Goal: Find specific page/section

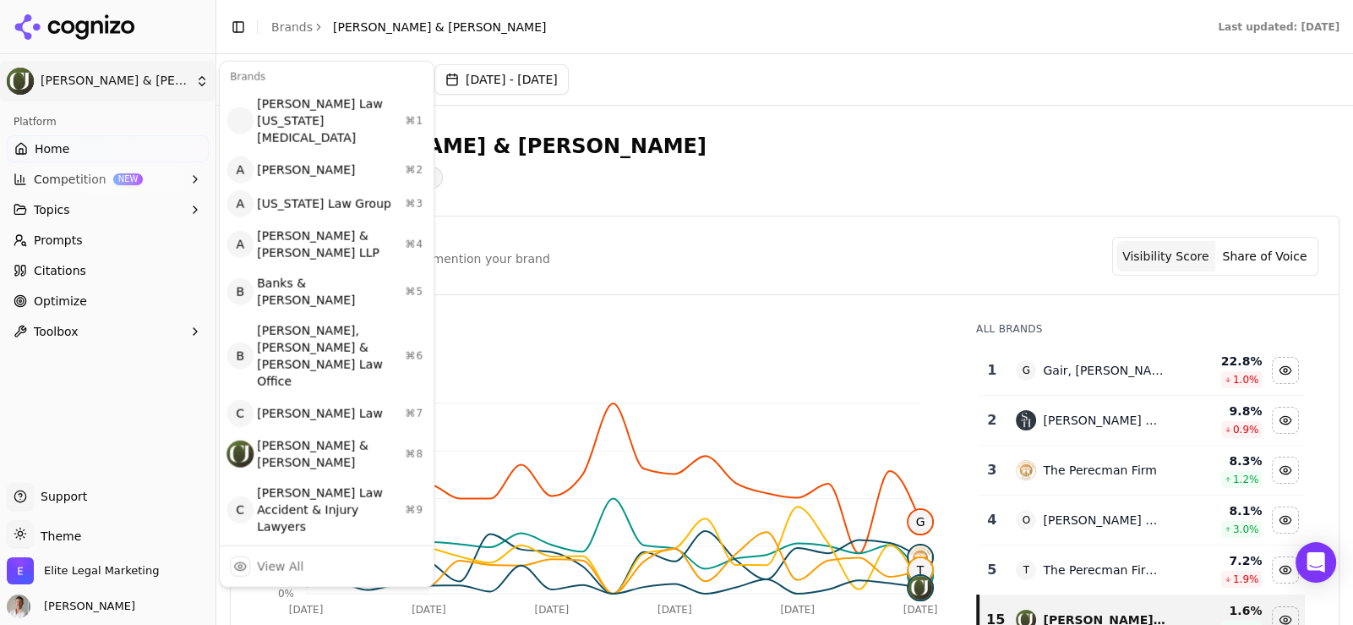
click at [127, 85] on html "[PERSON_NAME] & [PERSON_NAME] Platform Home Competition NEW Topics Prompts Cita…" at bounding box center [676, 312] width 1353 height 625
click at [48, 25] on html "[PERSON_NAME] & [PERSON_NAME] Platform Home Competition NEW Topics Prompts Cita…" at bounding box center [676, 312] width 1353 height 625
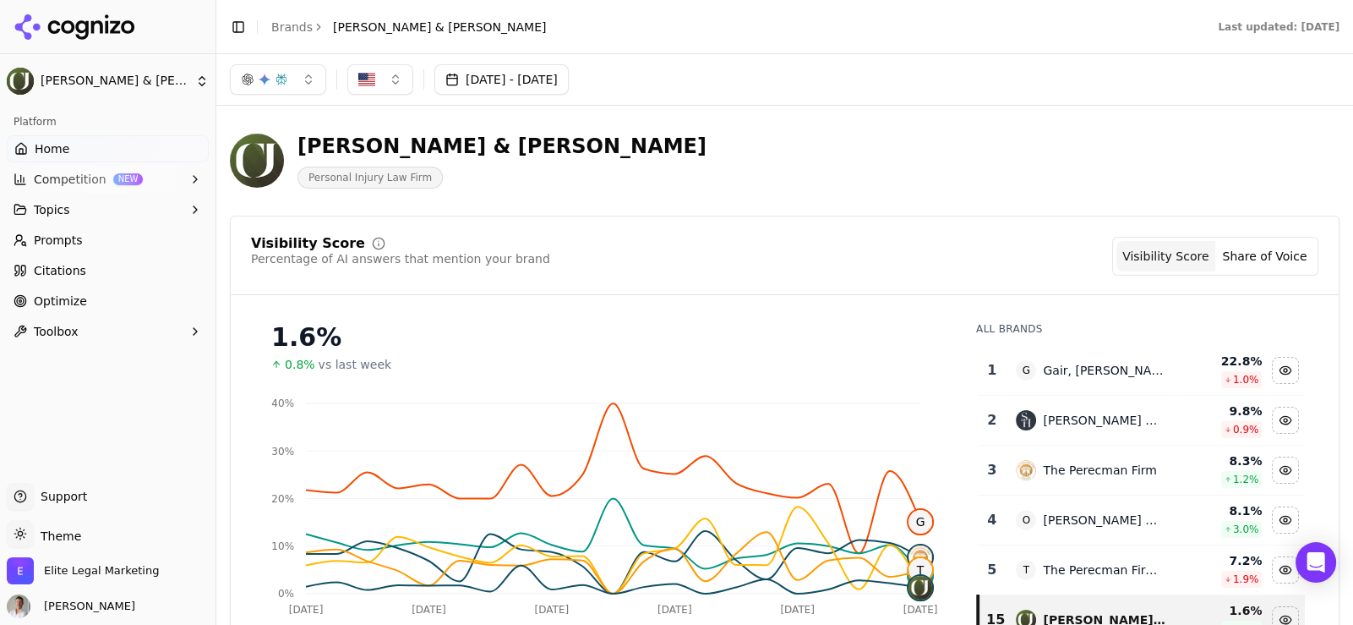
click at [78, 31] on icon at bounding box center [81, 29] width 13 height 19
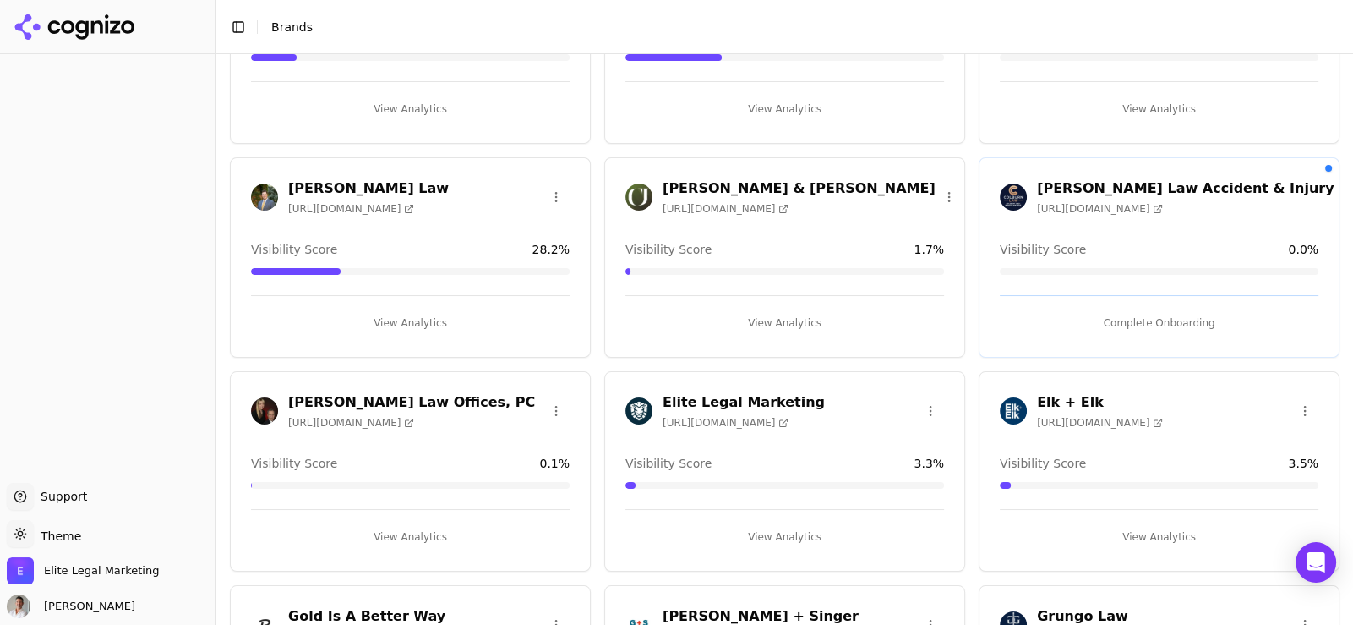
scroll to position [422, 0]
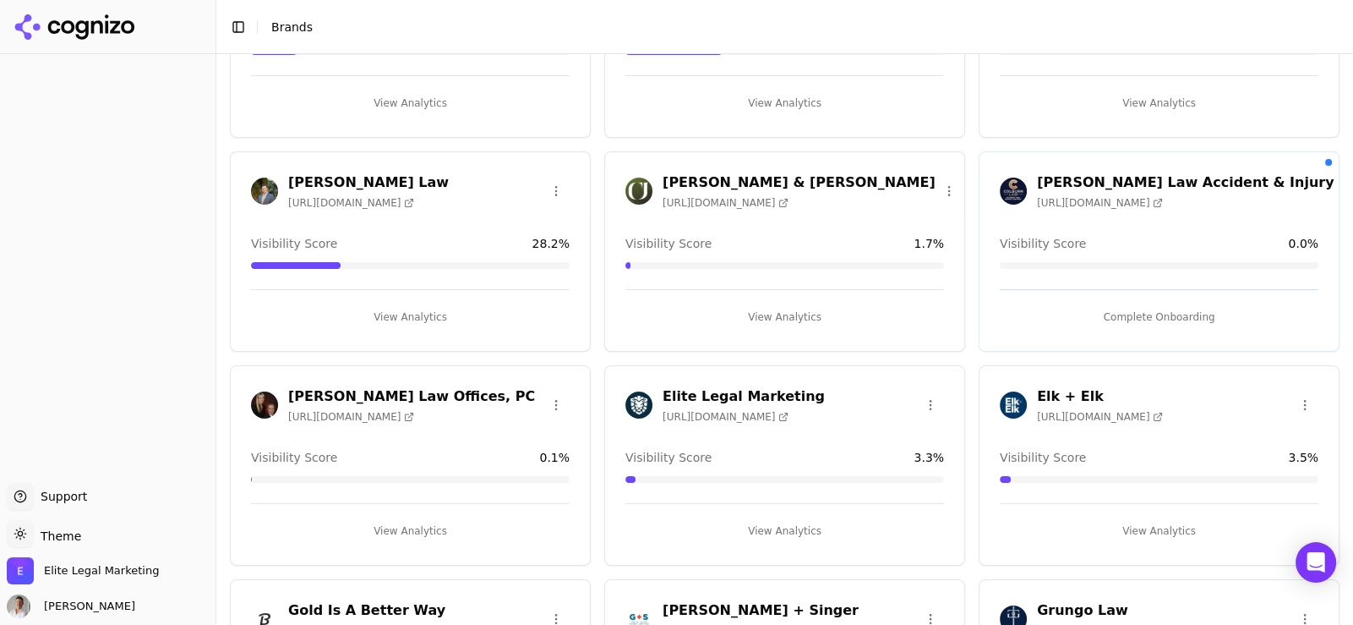
click at [1048, 396] on h3 "Elk + Elk" at bounding box center [1100, 396] width 126 height 20
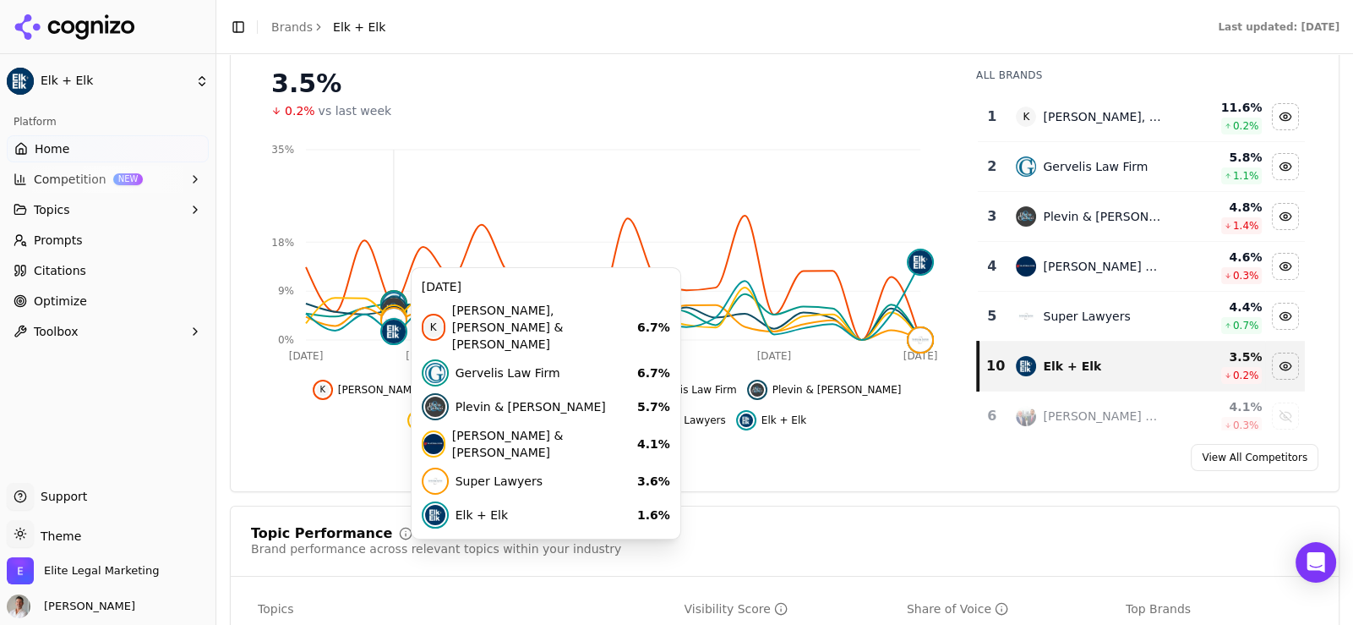
scroll to position [422, 0]
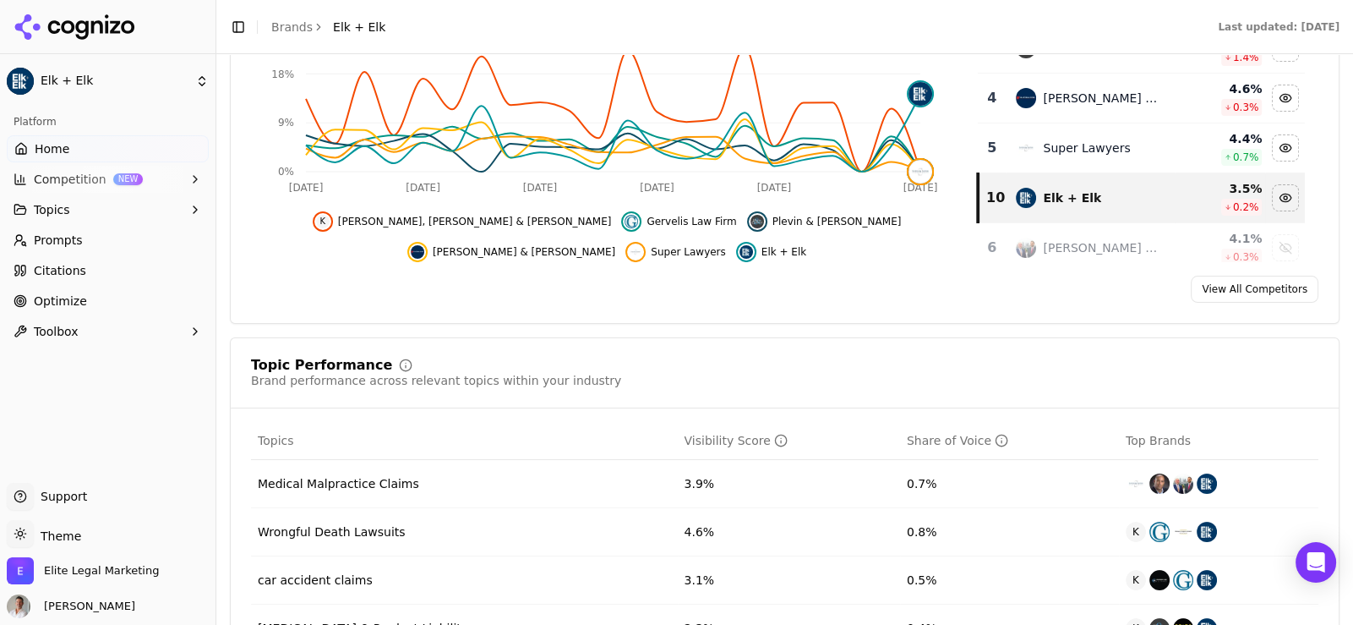
click at [42, 204] on span "Topics" at bounding box center [52, 209] width 36 height 17
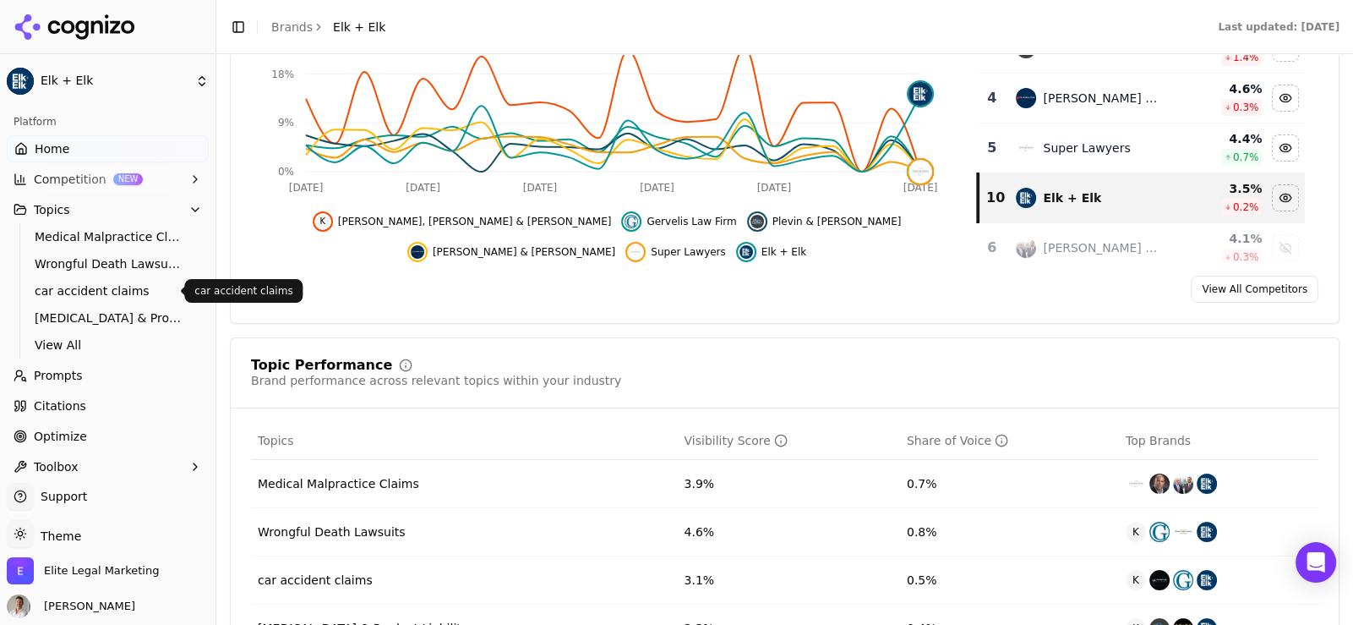
click at [67, 289] on span "car accident claims" at bounding box center [108, 290] width 147 height 17
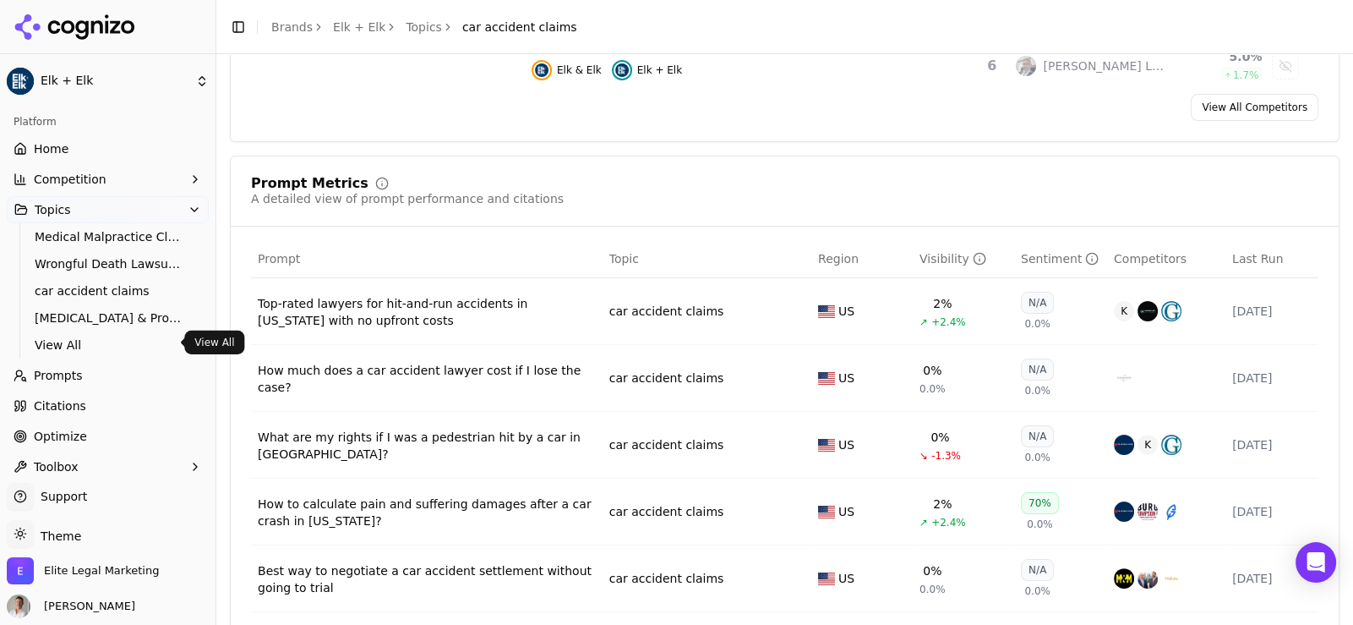
scroll to position [10, 0]
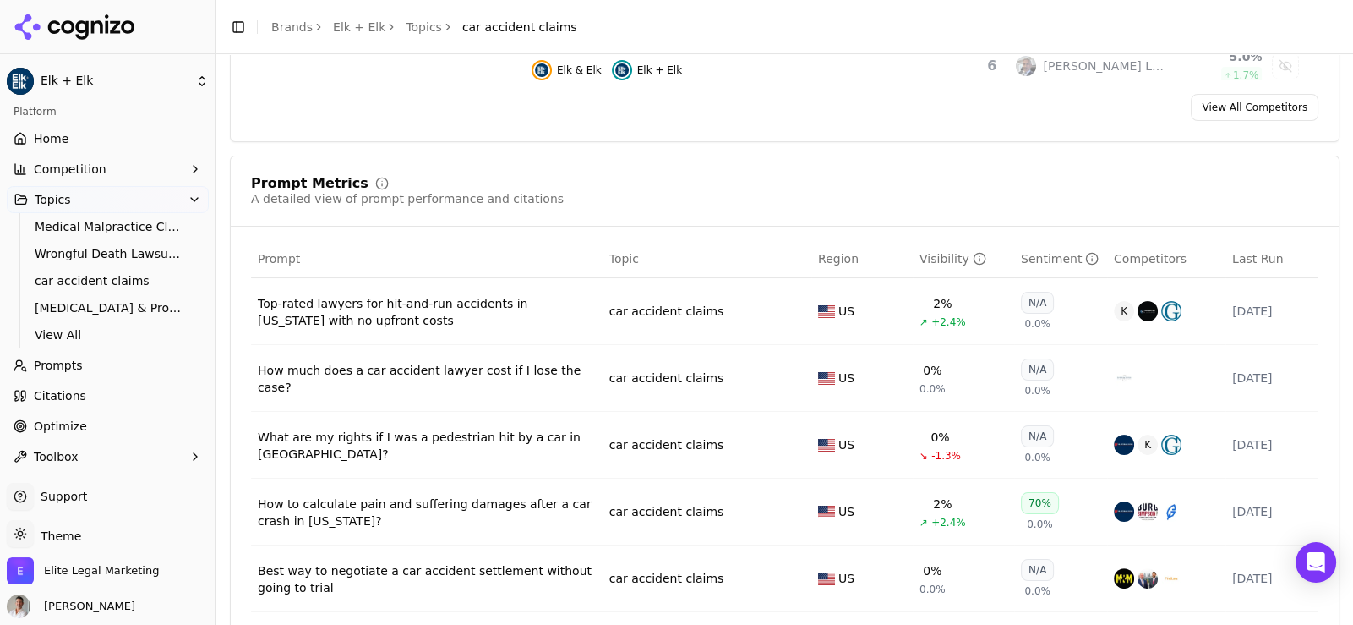
click at [73, 425] on span "Optimize" at bounding box center [60, 425] width 53 height 17
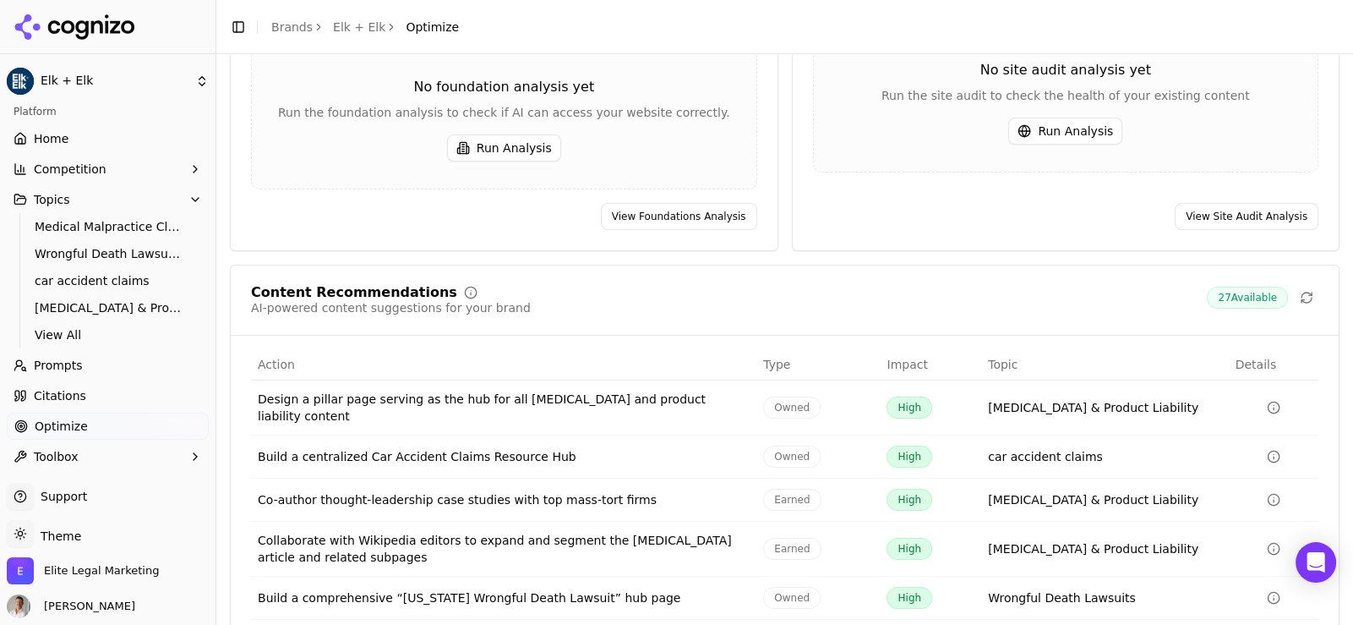
scroll to position [220, 0]
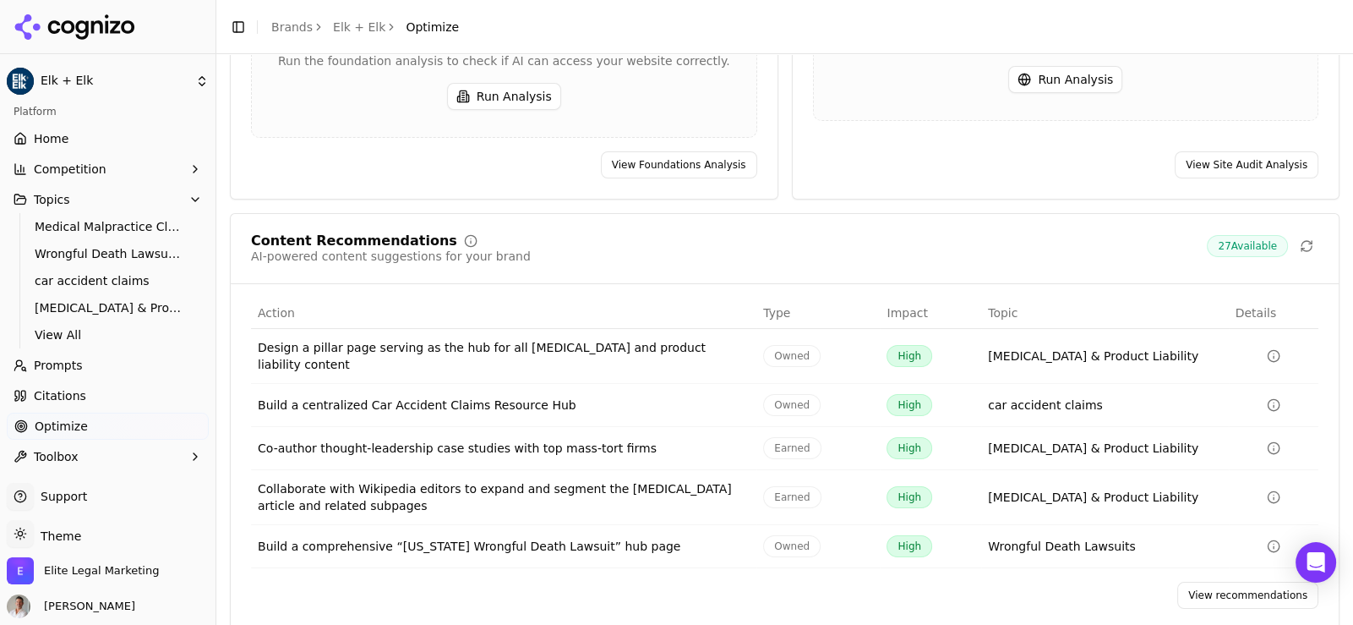
click at [53, 136] on span "Home" at bounding box center [51, 138] width 35 height 17
